Goal: Task Accomplishment & Management: Manage account settings

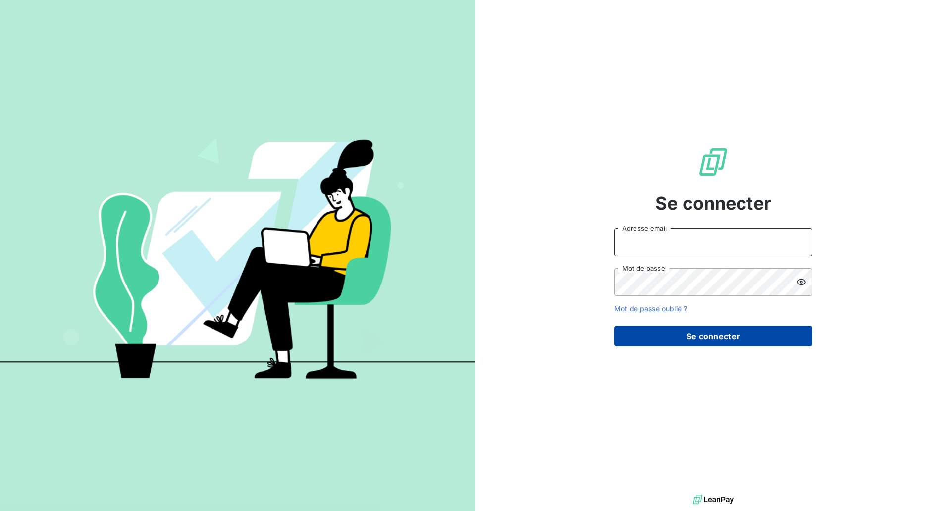
type input "[EMAIL_ADDRESS][PERSON_NAME][DOMAIN_NAME]"
click at [730, 337] on button "Se connecter" at bounding box center [713, 335] width 198 height 21
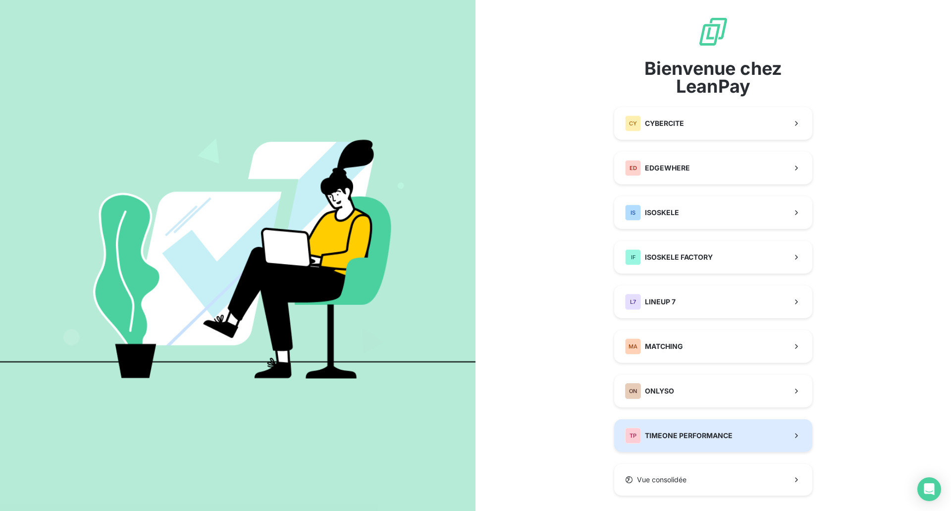
click at [713, 440] on span "TIMEONE PERFORMANCE" at bounding box center [689, 435] width 88 height 10
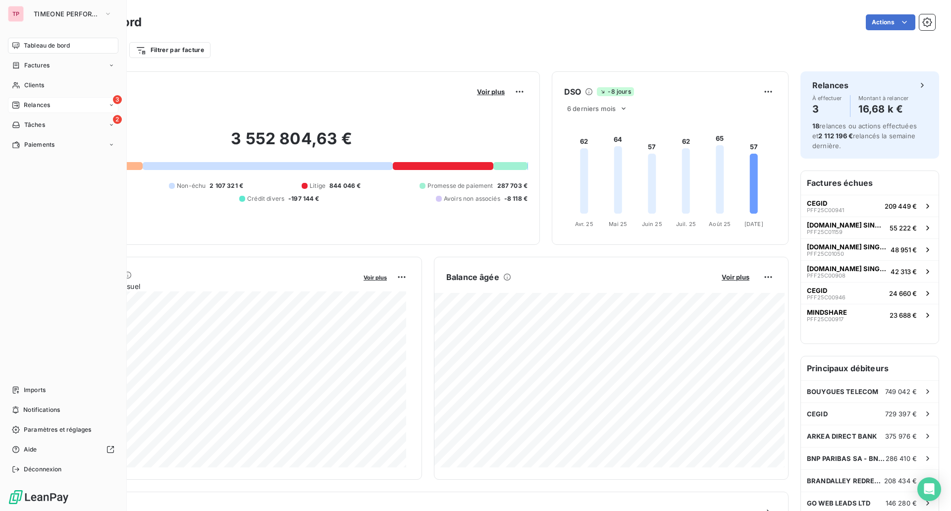
click at [30, 99] on div "3 Relances" at bounding box center [63, 105] width 110 height 16
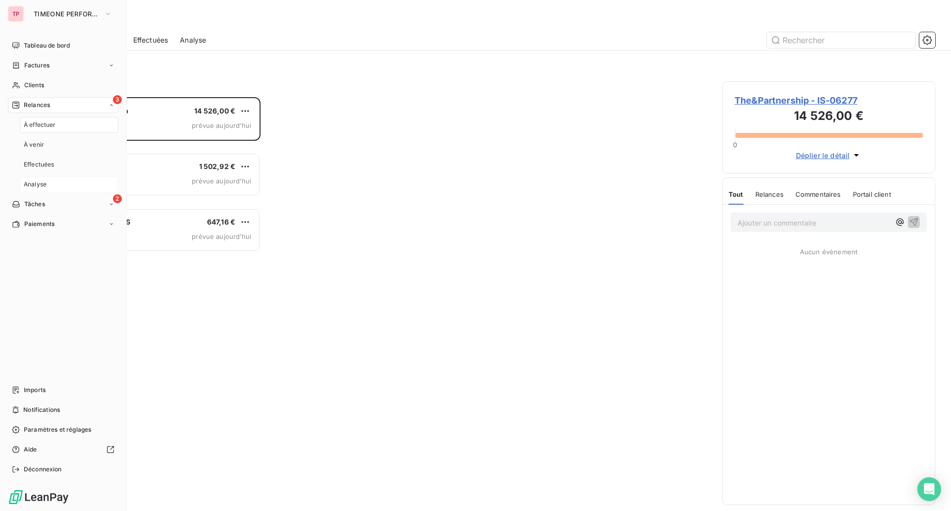
scroll to position [406, 205]
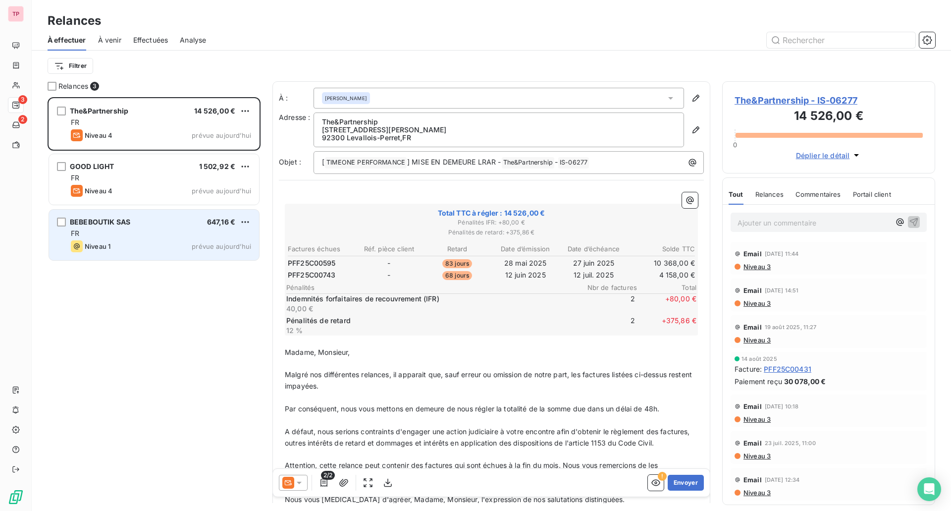
click at [200, 224] on div "BEBEBOUTIK SAS 647,16 €" at bounding box center [161, 221] width 180 height 9
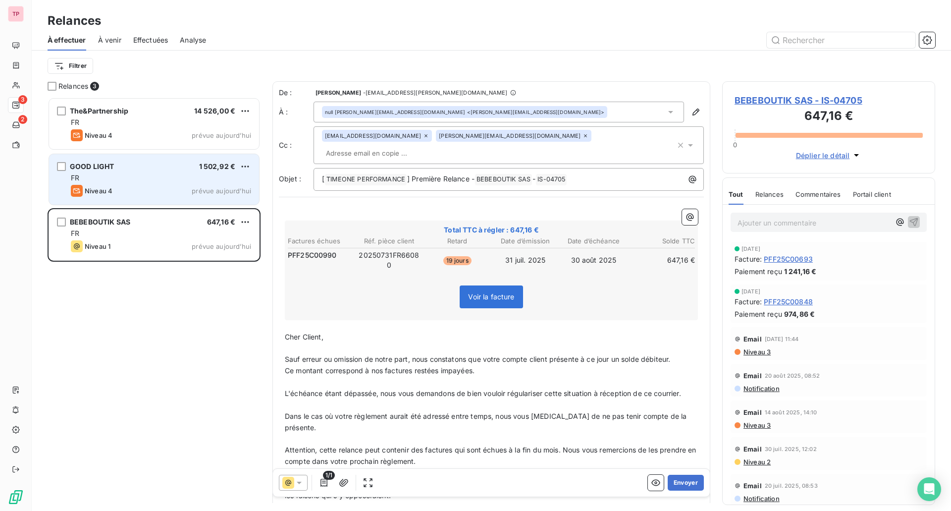
click at [171, 186] on div "Niveau 4 prévue aujourd’hui" at bounding box center [161, 191] width 180 height 12
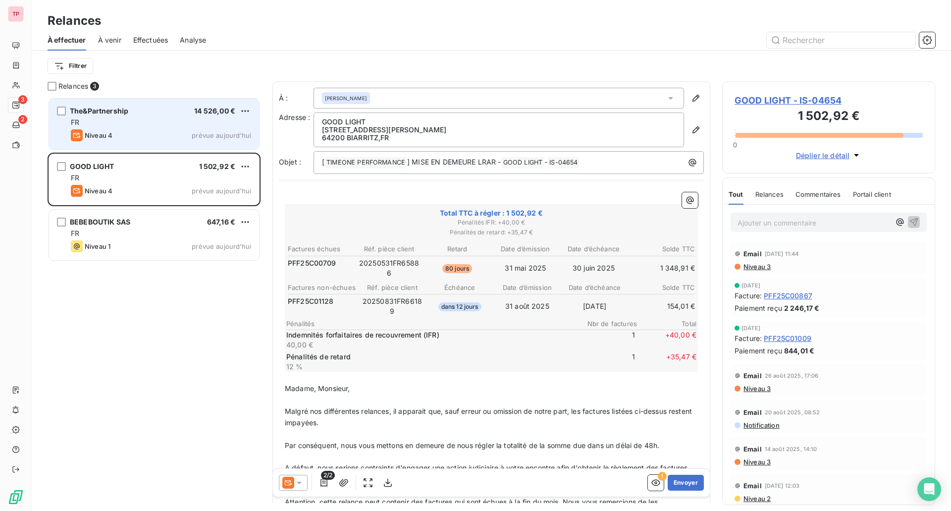
click at [162, 119] on div "FR" at bounding box center [161, 122] width 180 height 10
